Goal: Information Seeking & Learning: Learn about a topic

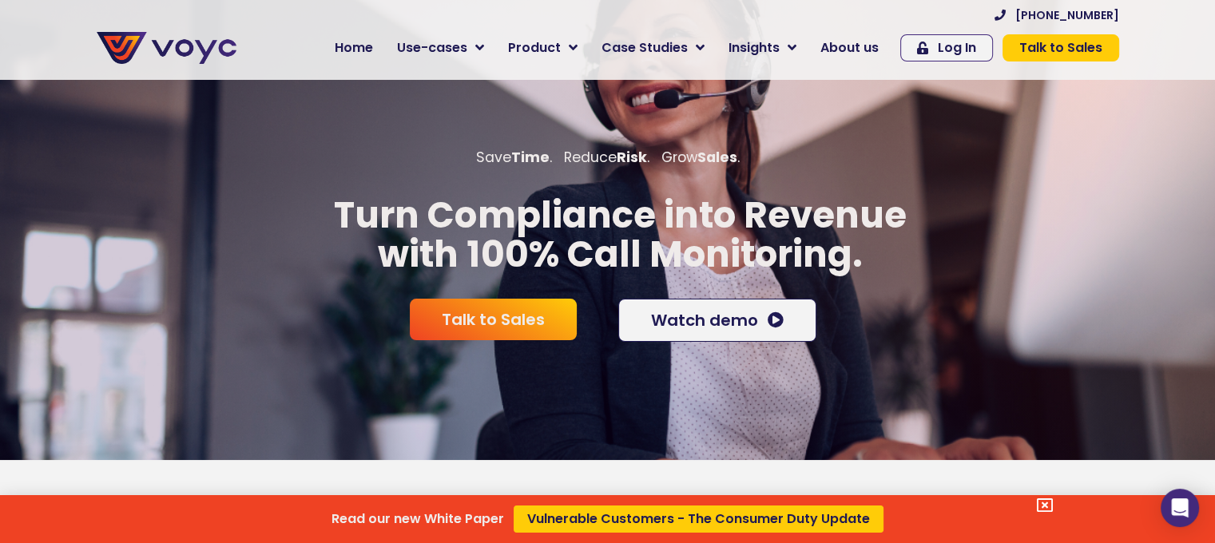
click at [505, 43] on div "Read our new White Paper Vulnerable Customers - The Consumer Duty Update" at bounding box center [607, 271] width 1215 height 543
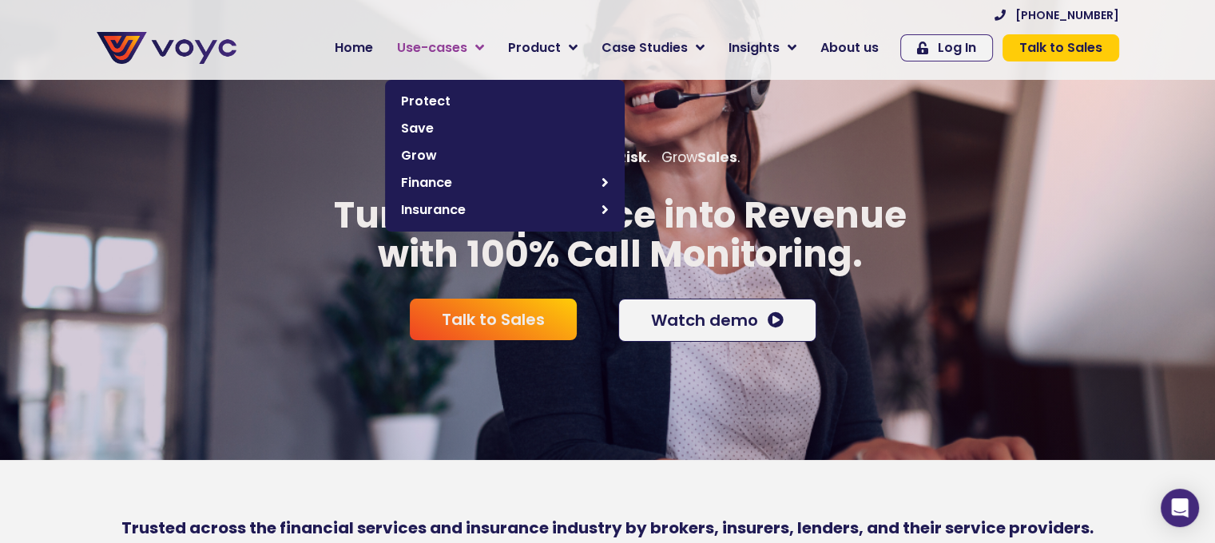
click at [485, 47] on link "Use-cases" at bounding box center [440, 48] width 111 height 32
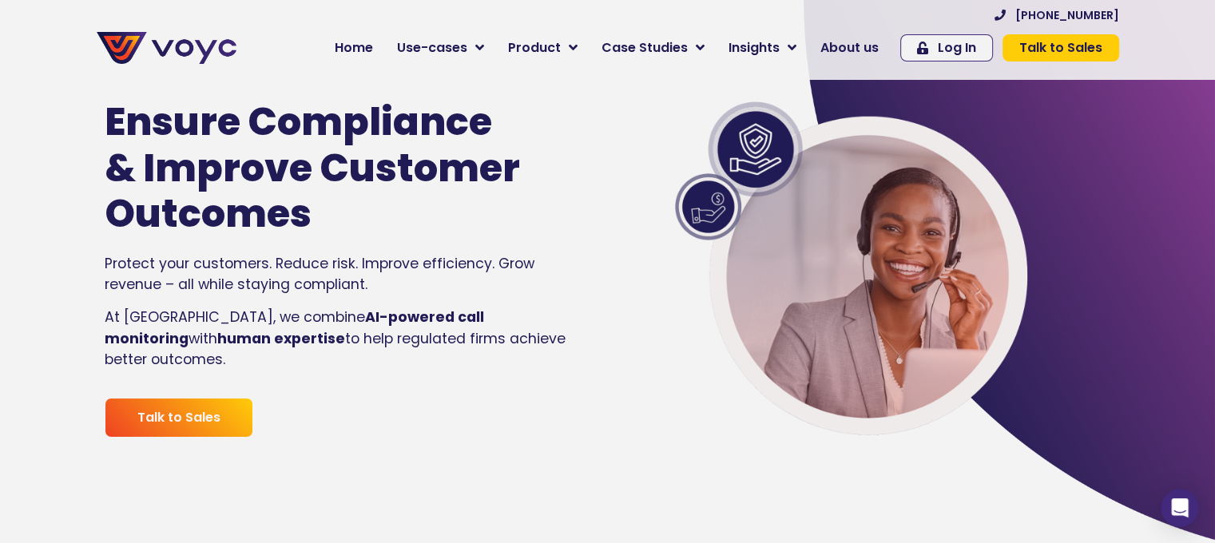
click at [467, 54] on span "Use-cases" at bounding box center [432, 47] width 70 height 19
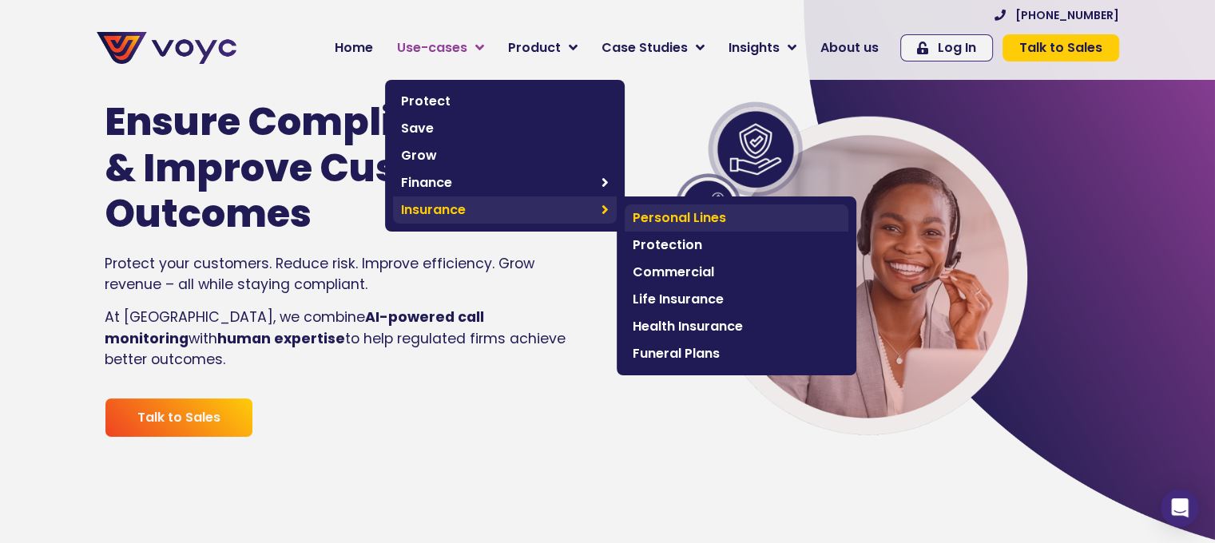
click at [640, 210] on link "Personal Lines" at bounding box center [737, 218] width 224 height 27
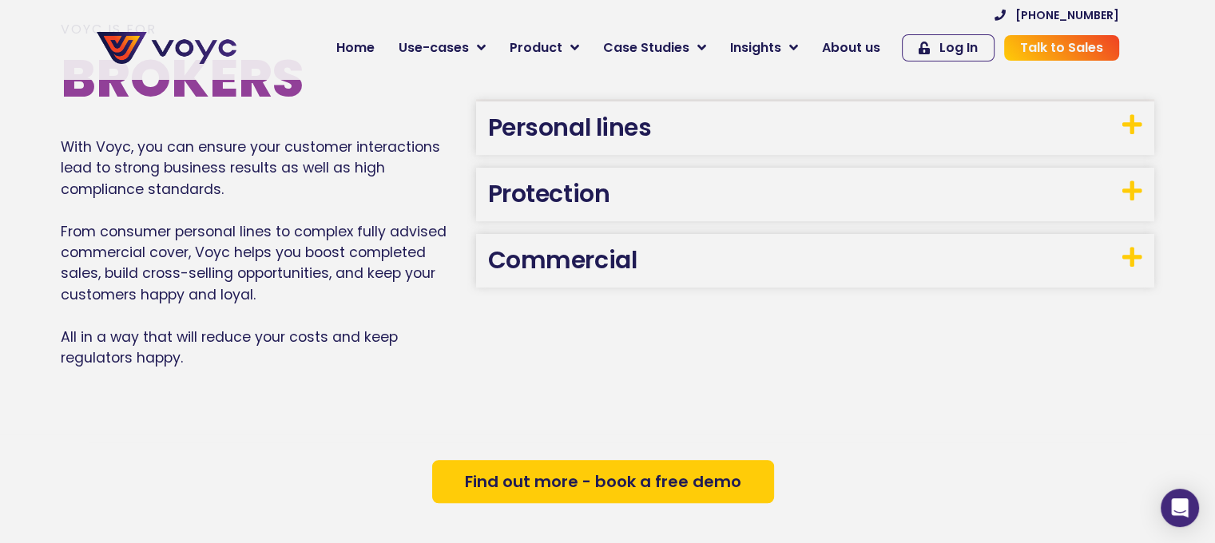
scroll to position [878, 0]
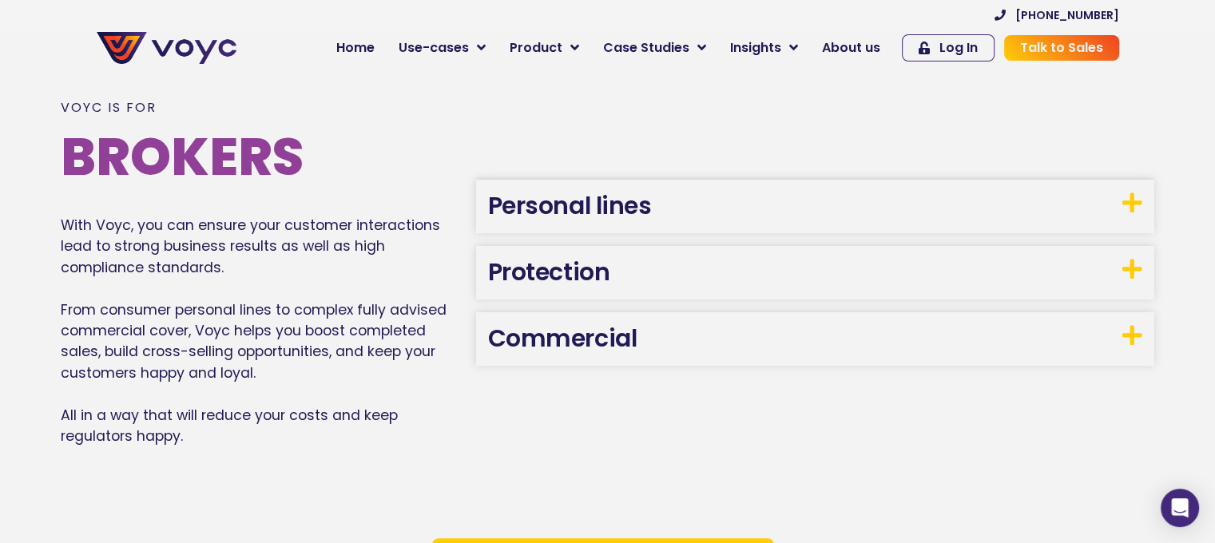
click at [623, 211] on link "Personal lines" at bounding box center [570, 206] width 164 height 34
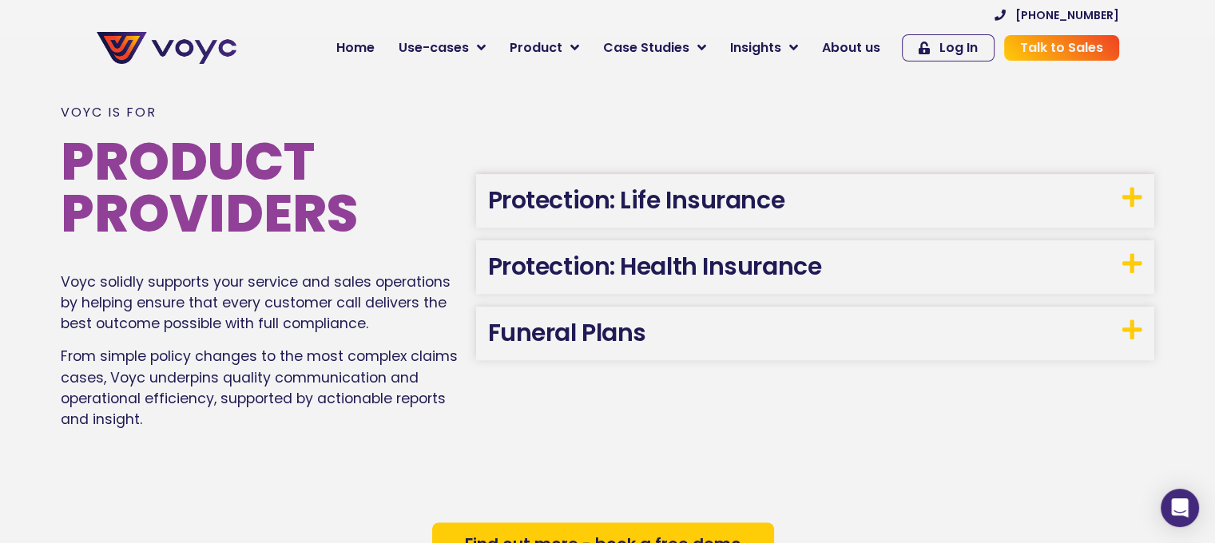
scroll to position [1837, 0]
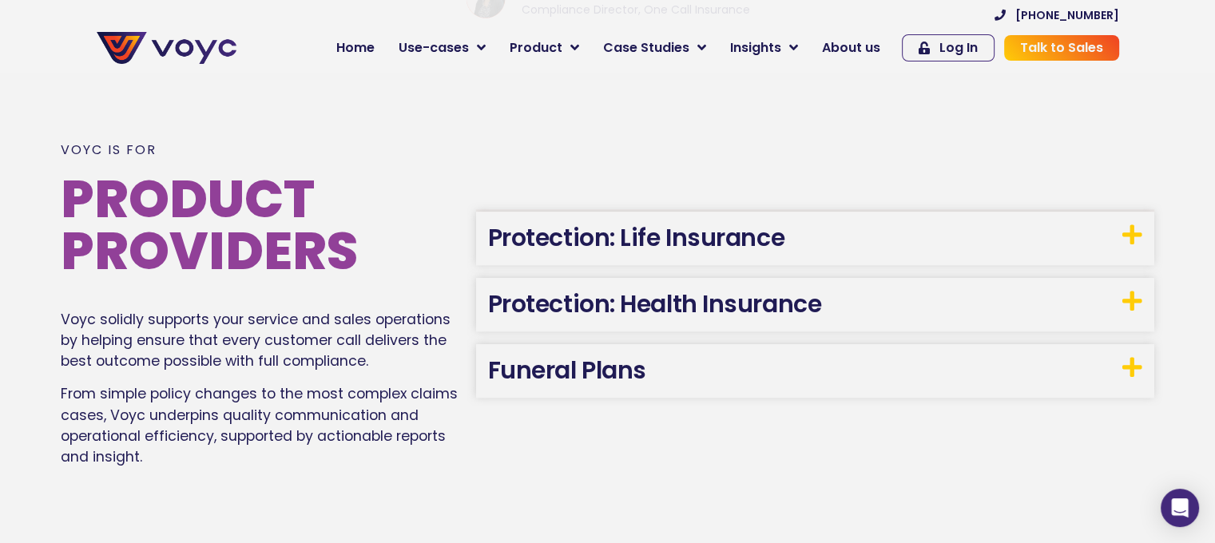
click at [768, 308] on link "Protection: Health Insurance" at bounding box center [654, 304] width 333 height 34
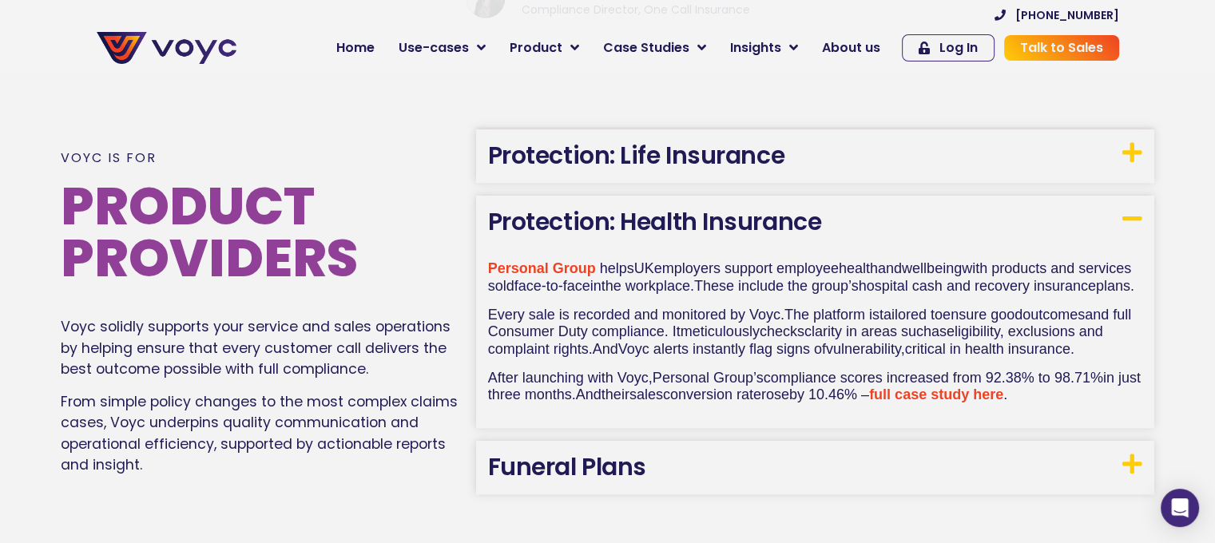
click at [997, 403] on link "full case study here" at bounding box center [936, 395] width 134 height 16
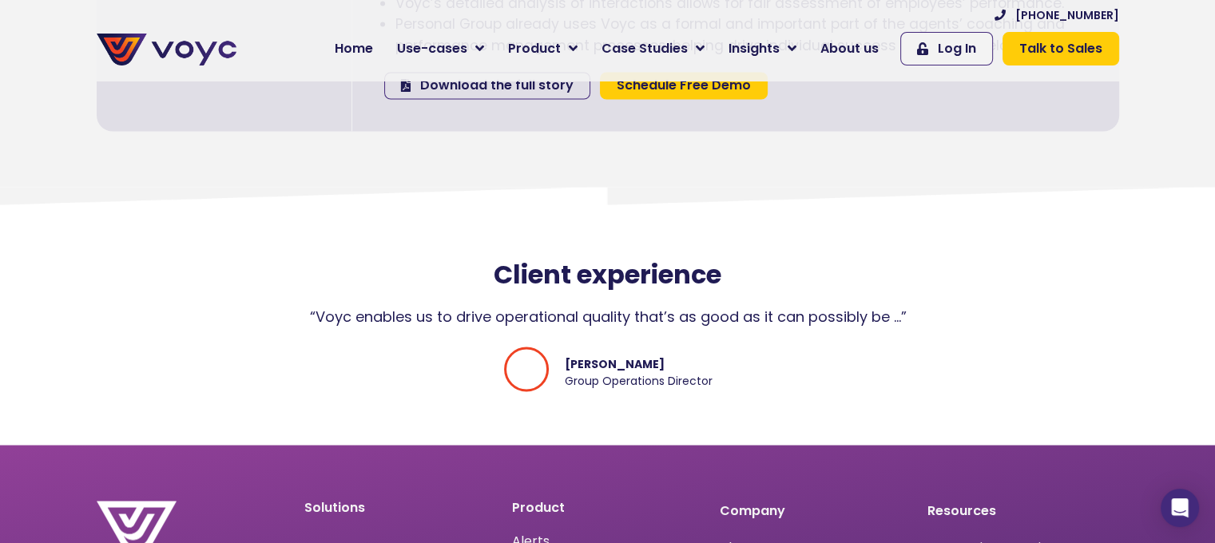
scroll to position [2956, 0]
